Goal: Find specific page/section: Find specific page/section

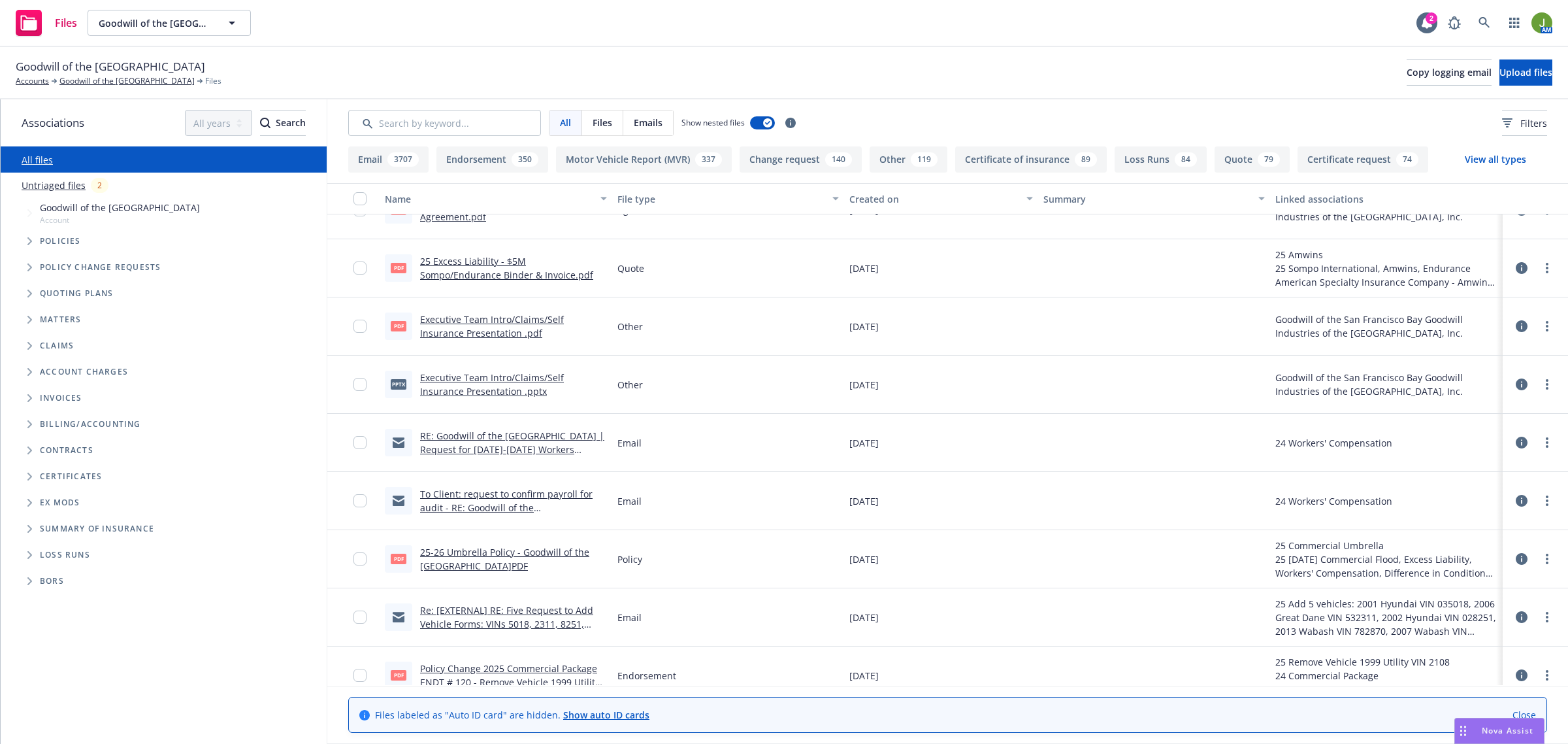
scroll to position [327, 0]
